Goal: Task Accomplishment & Management: Complete application form

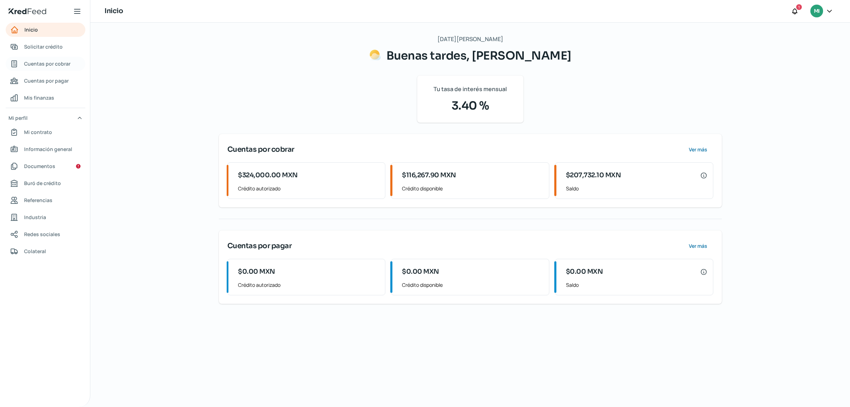
click at [50, 64] on span "Cuentas por cobrar" at bounding box center [47, 63] width 46 height 9
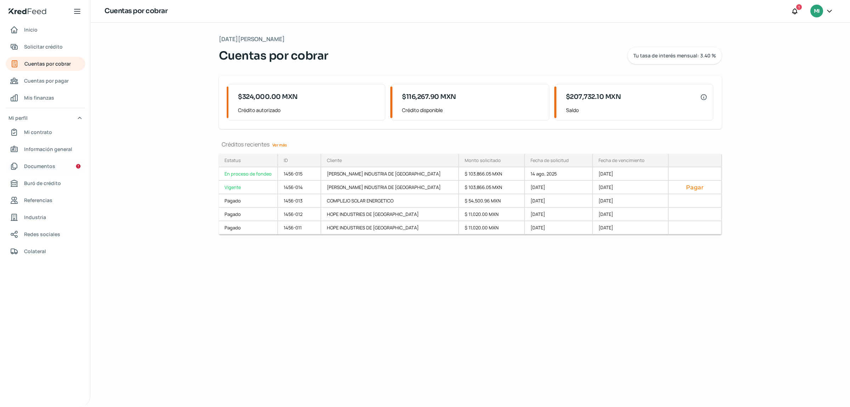
click at [49, 165] on span "Documentos" at bounding box center [39, 166] width 31 height 9
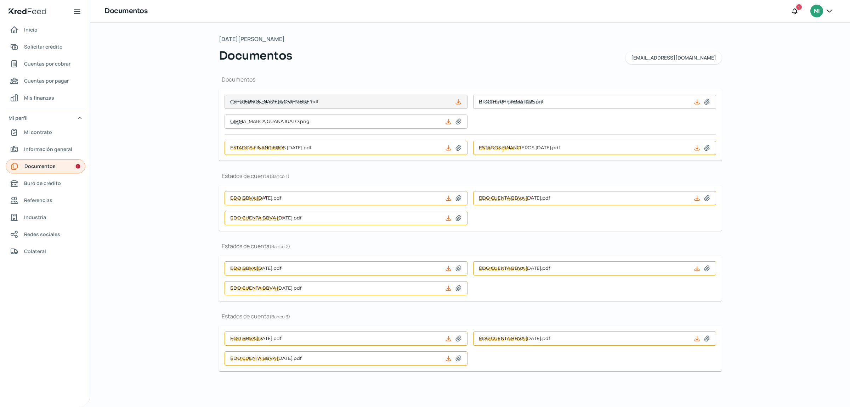
type input "CSF [PERSON_NAME] NOVIEMBRE.pdf"
type input "BROCHURE GIBMA 2025.pdf"
type input "GIBMA_MARCA GUANAJUATO.png"
type input "ESTADOS FINANCIEROS [DATE].pdf"
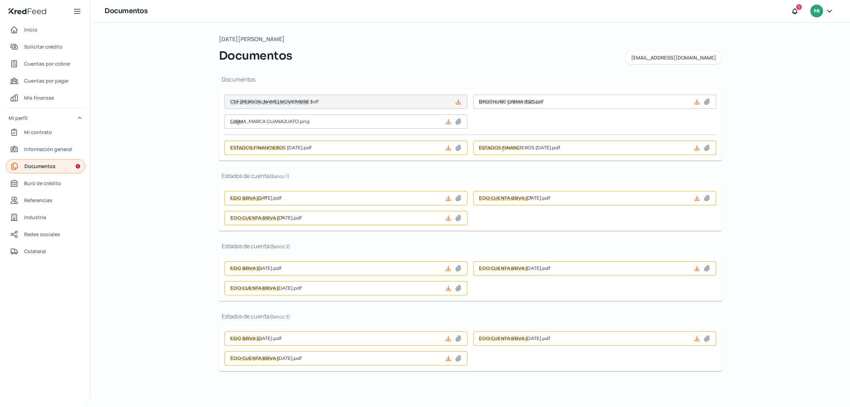
type input "EDO BBVA [DATE].pdf"
type input "EDO CUENTA BBVA [DATE].pdf"
type input "EDO BBVA [DATE].pdf"
type input "EDO CUENTA BBVA [DATE].pdf"
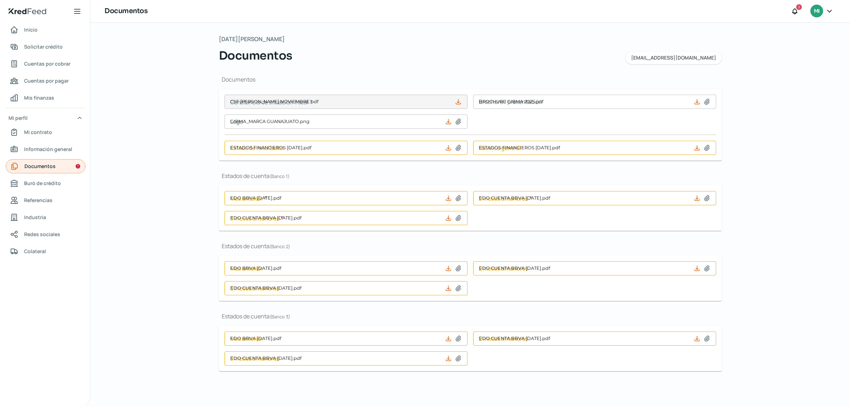
type input "EDO CUENTA BBVA [DATE].pdf"
type input "EDO BBVA [DATE].pdf"
type input "EDO CUENTA BBVA [DATE].pdf"
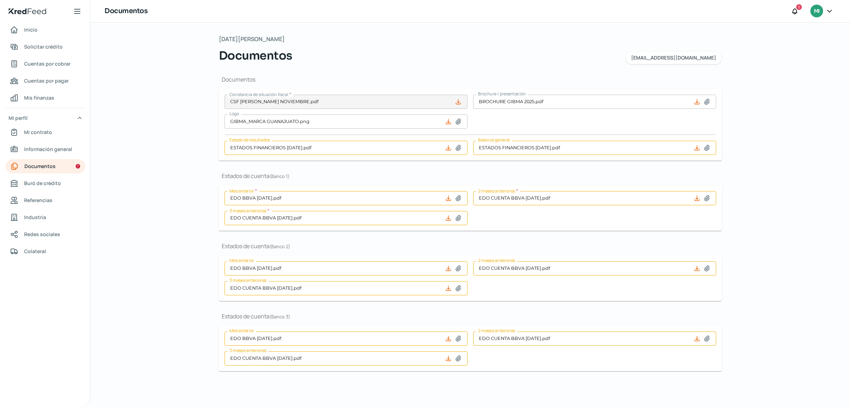
drag, startPoint x: 849, startPoint y: 89, endPoint x: 849, endPoint y: 110, distance: 21.3
click at [849, 110] on div "[DATE][PERSON_NAME] Documentos [EMAIL_ADDRESS][DOMAIN_NAME] Documentos Constanc…" at bounding box center [470, 215] width 760 height 384
drag, startPoint x: 846, startPoint y: 81, endPoint x: 843, endPoint y: 108, distance: 26.7
click at [844, 106] on div "[DATE][PERSON_NAME] Documentos [EMAIL_ADDRESS][DOMAIN_NAME] Documentos Constanc…" at bounding box center [470, 215] width 760 height 384
click at [46, 45] on span "Solicitar crédito" at bounding box center [43, 46] width 39 height 9
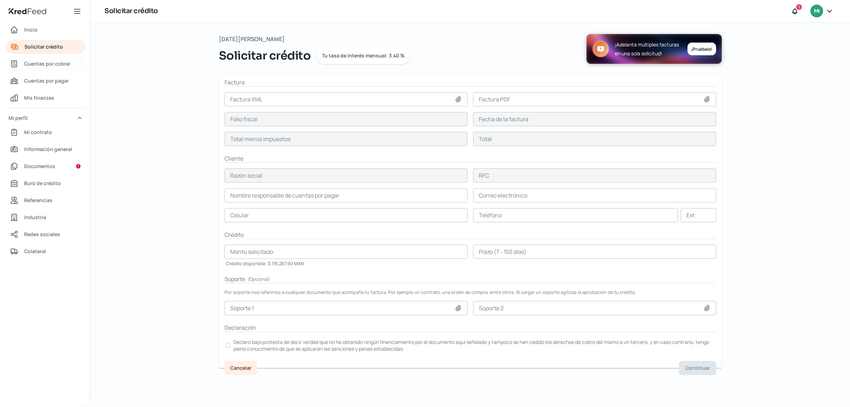
click at [49, 68] on span "Cuentas por cobrar" at bounding box center [47, 63] width 46 height 9
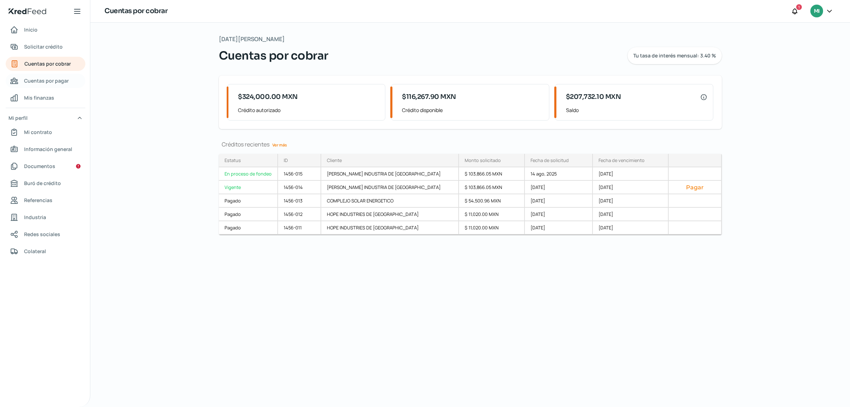
click at [63, 80] on span "Cuentas por pagar" at bounding box center [46, 80] width 45 height 9
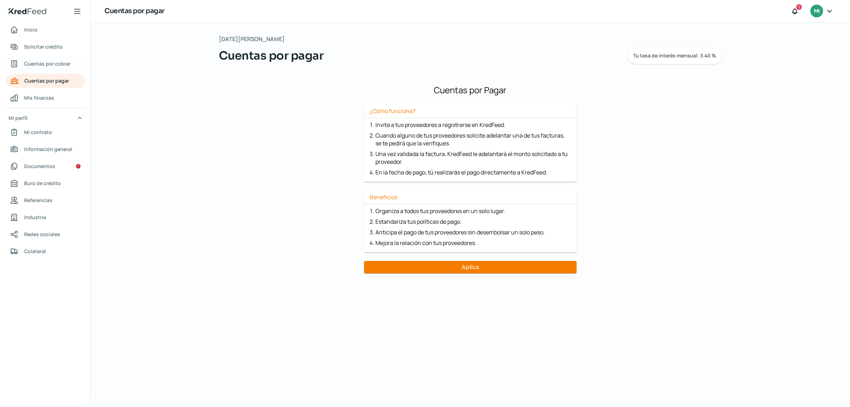
click at [58, 64] on span "Cuentas por cobrar" at bounding box center [47, 63] width 46 height 9
